Goal: Task Accomplishment & Management: Use online tool/utility

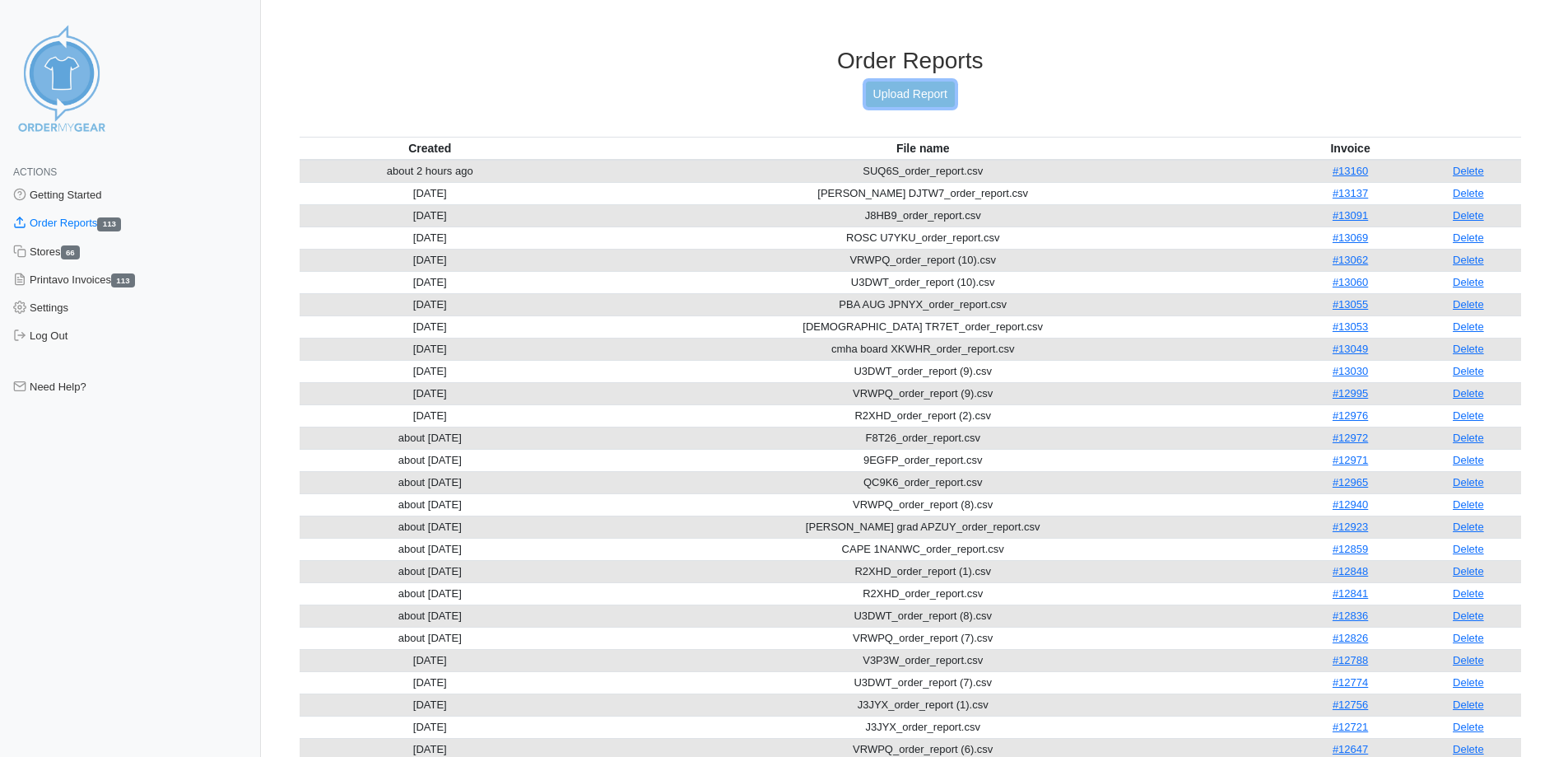
click at [910, 101] on link "Upload Report" at bounding box center [910, 94] width 89 height 25
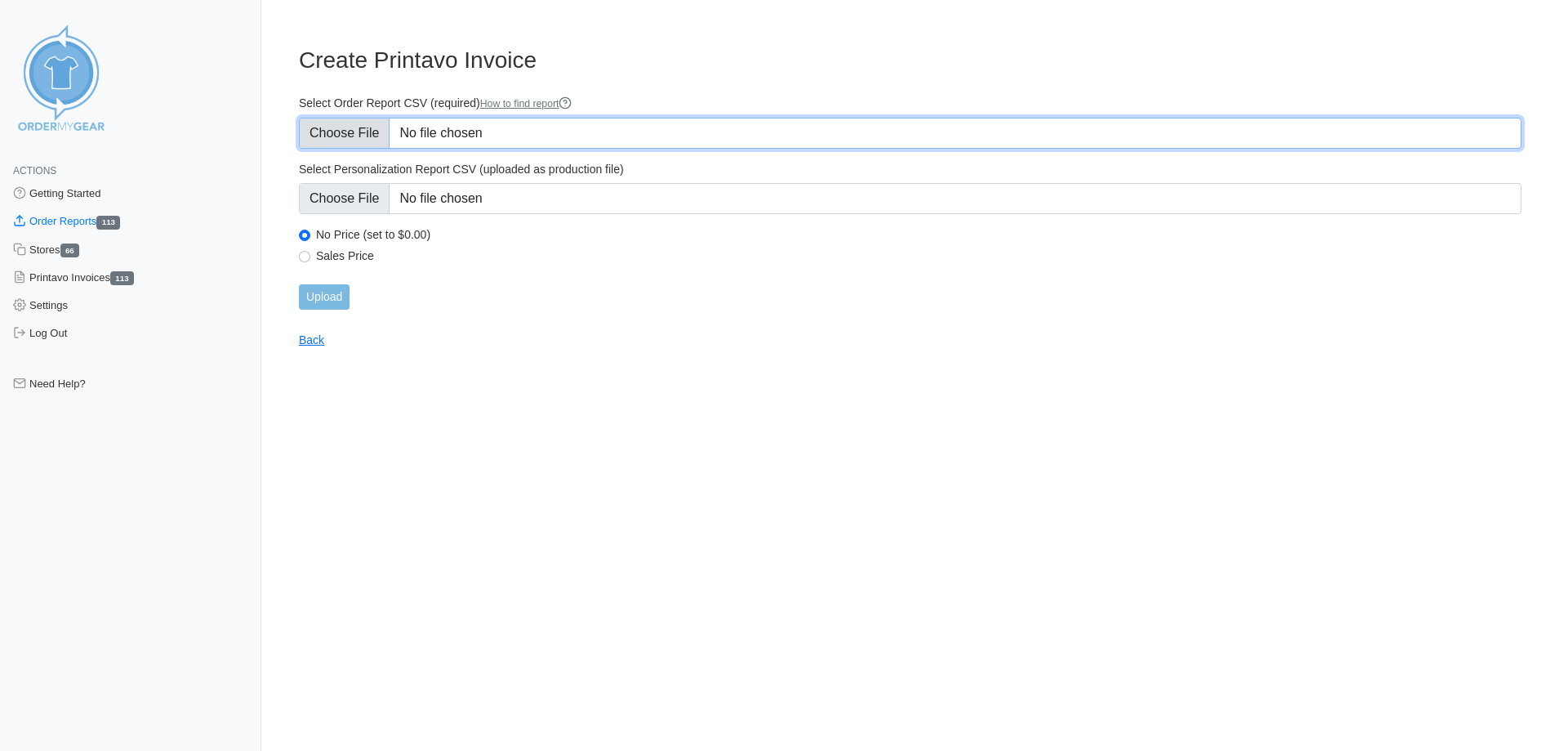
click at [332, 126] on input "Select Order Report CSV (required) How to find report" at bounding box center [910, 132] width 1222 height 31
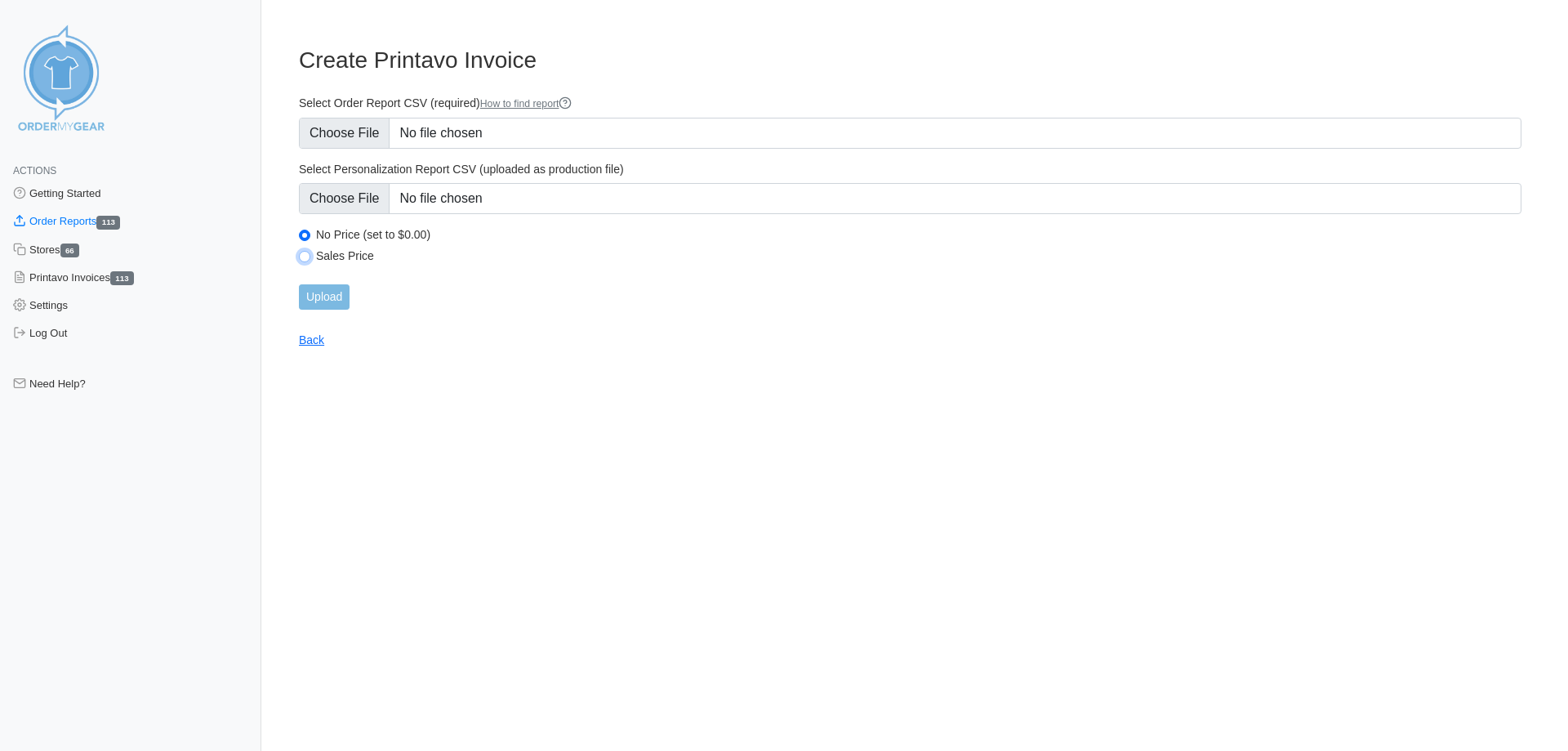
click at [302, 256] on input "Sales Price" at bounding box center [304, 256] width 12 height 12
radio input "true"
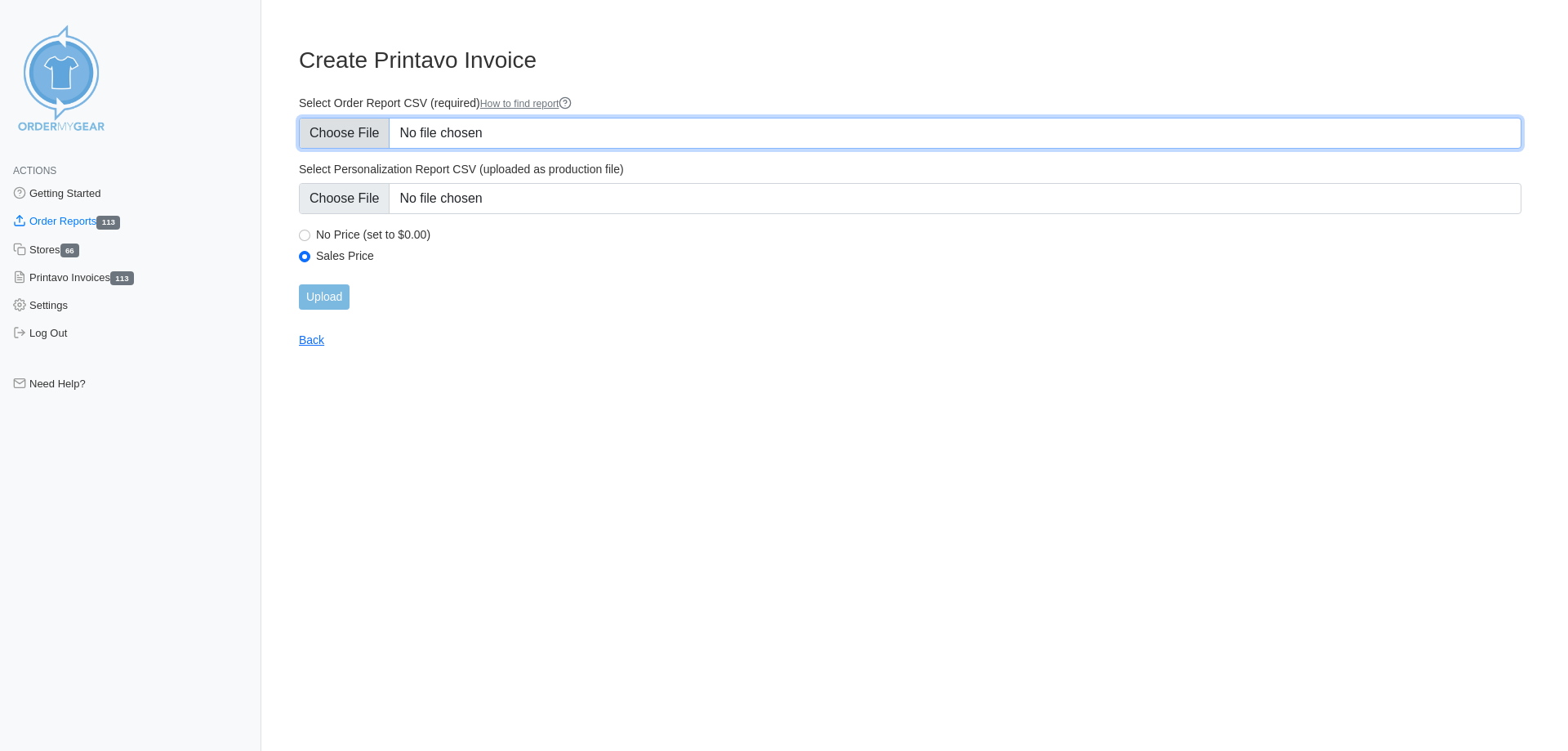
click at [350, 134] on input "Select Order Report CSV (required) How to find report" at bounding box center [910, 132] width 1222 height 31
type input "C:\fakepath\J3JYX_order_report (2).csv"
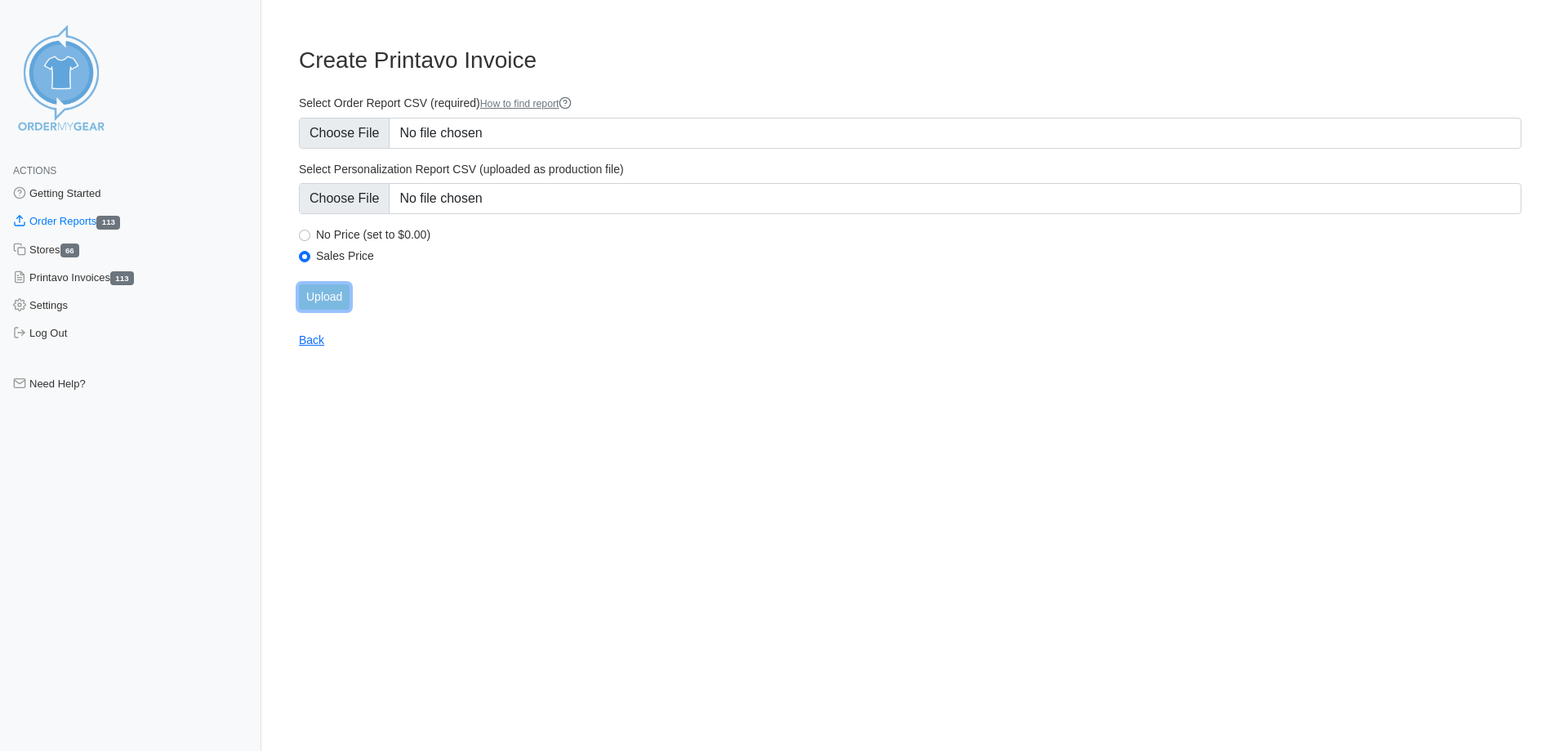
click at [321, 299] on input "Upload" at bounding box center [323, 297] width 51 height 25
